Goal: Find specific page/section: Find specific page/section

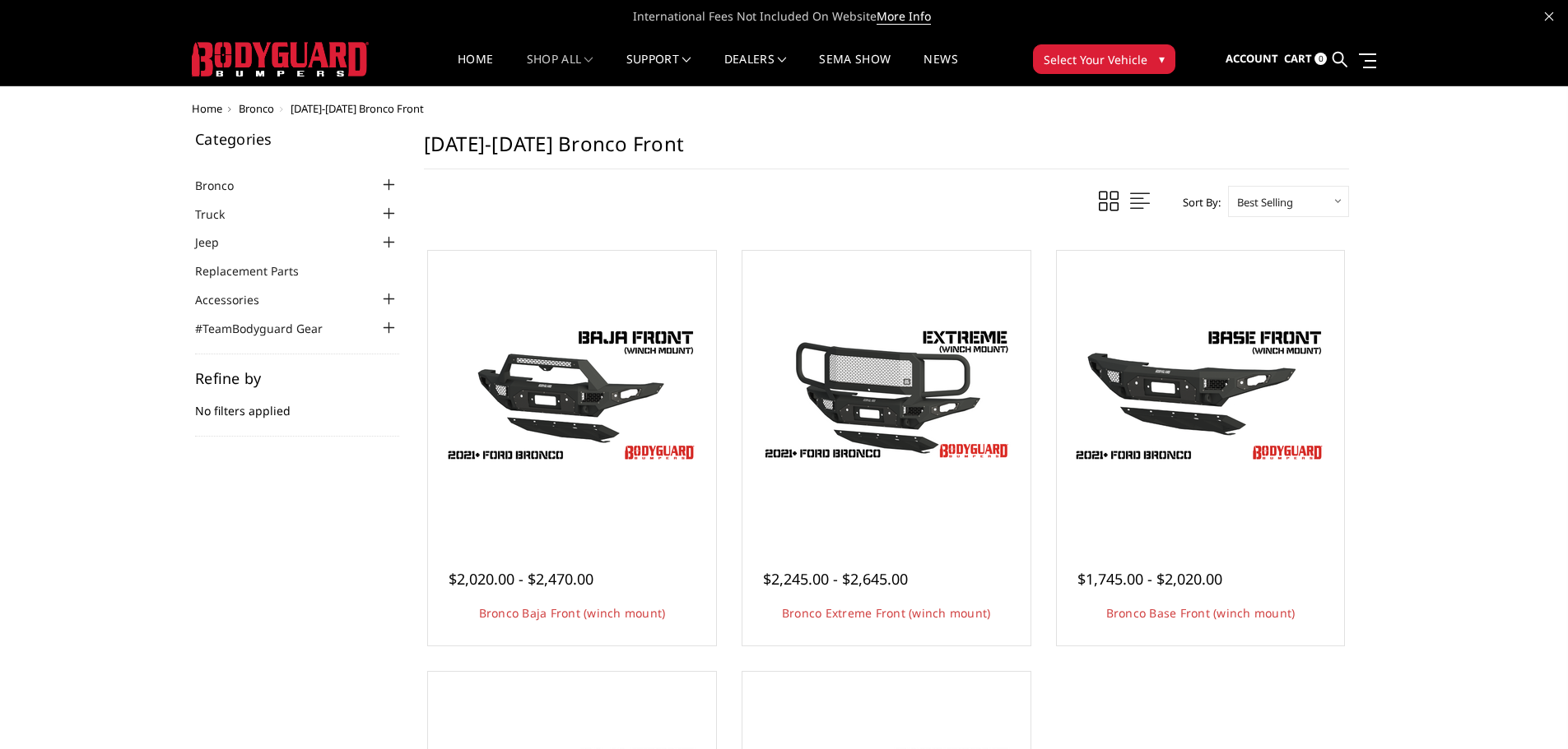
click at [292, 72] on img at bounding box center [280, 59] width 177 height 35
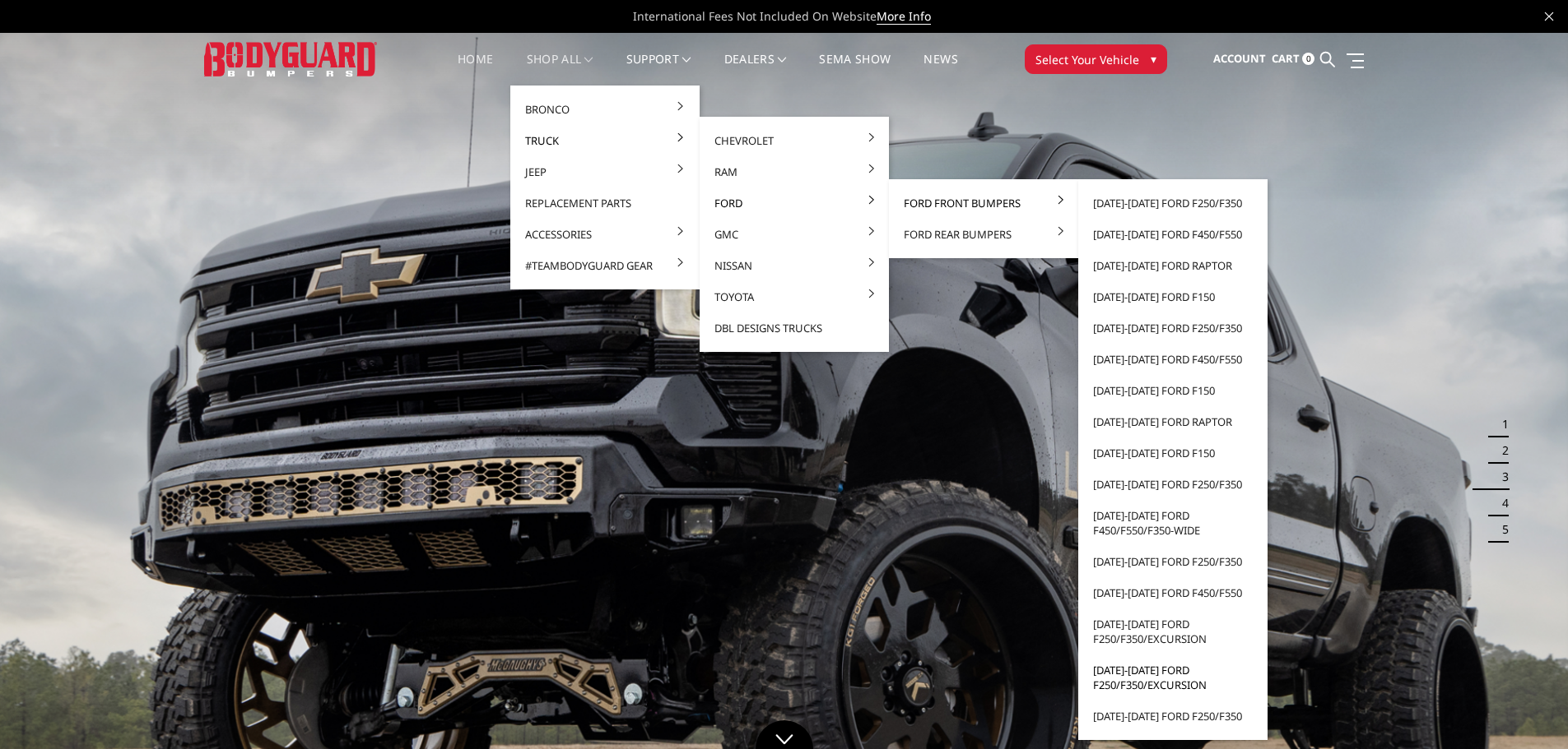
click at [1148, 684] on link "[DATE]-[DATE] Ford F250/F350/Excursion" at bounding box center [1172, 677] width 176 height 46
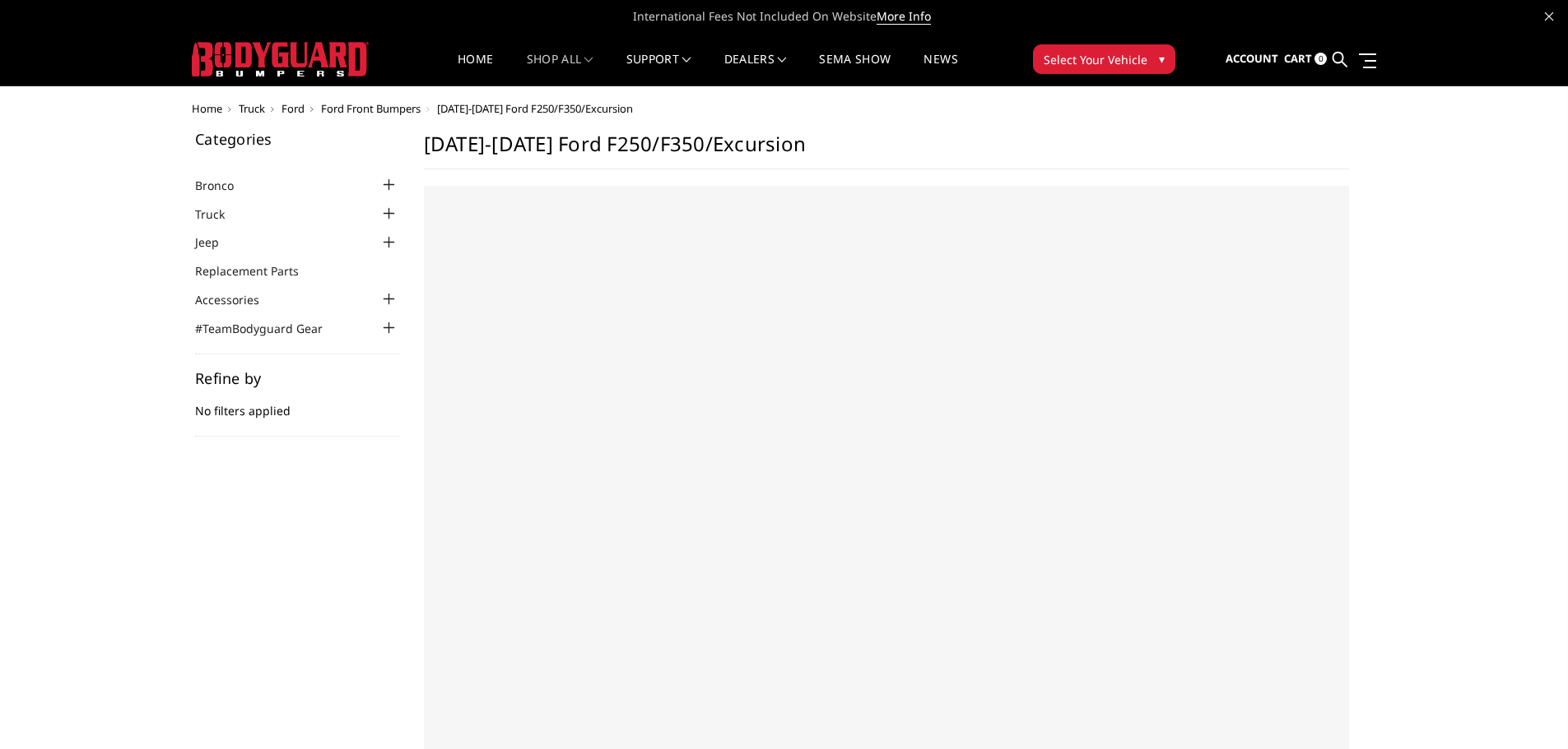
select select "US"
